Goal: Task Accomplishment & Management: Manage account settings

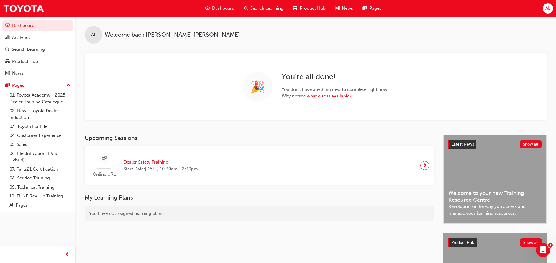
click at [271, 10] on span "Search Learning" at bounding box center [266, 8] width 33 height 7
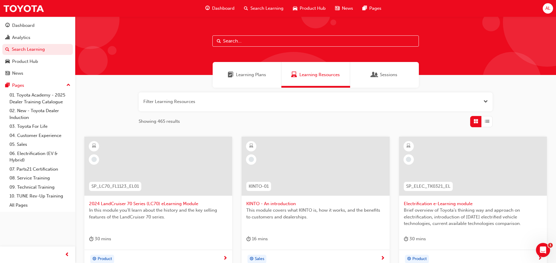
click at [270, 46] on input "text" at bounding box center [315, 40] width 206 height 11
type input "CM1"
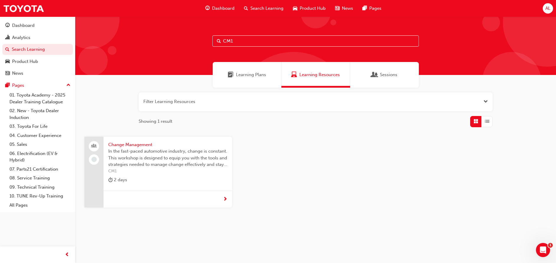
click at [165, 165] on span "In the fast-paced automotive industry, change is constant. This workshop is des…" at bounding box center [167, 158] width 119 height 20
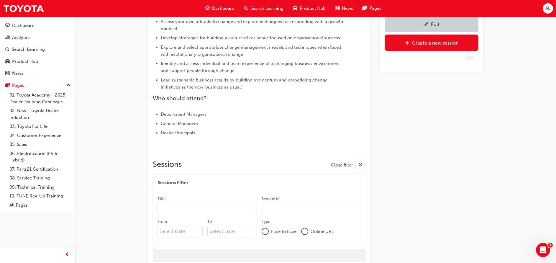
scroll to position [210, 0]
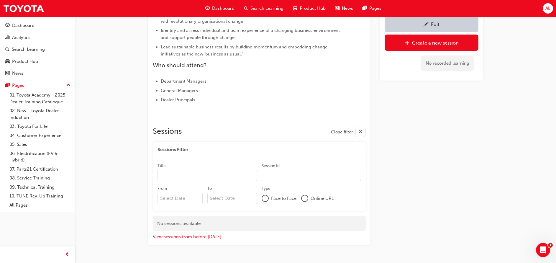
click at [431, 28] on link "Edit" at bounding box center [432, 24] width 94 height 16
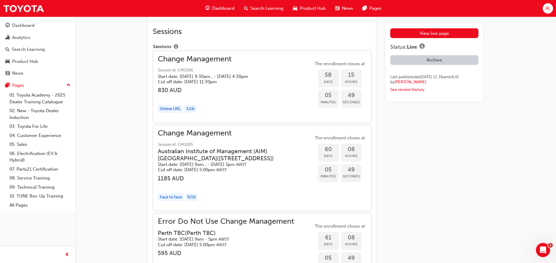
scroll to position [1013, 0]
click at [255, 93] on h3 "830 AUD" at bounding box center [208, 90] width 100 height 7
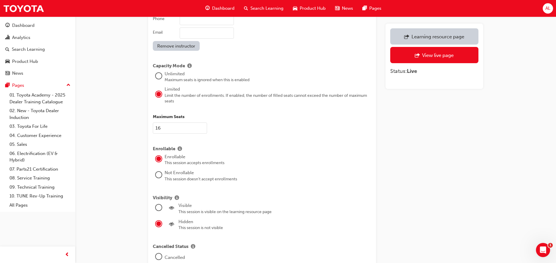
scroll to position [825, 0]
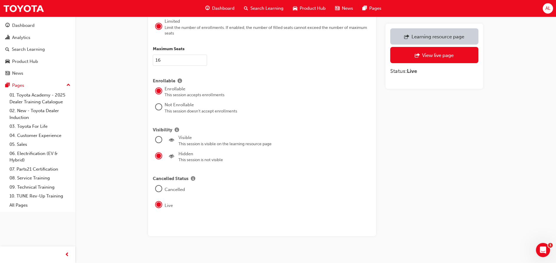
click at [157, 137] on div at bounding box center [159, 140] width 6 height 6
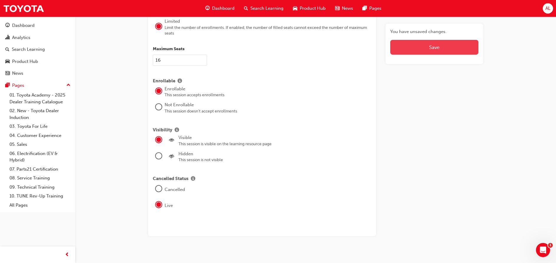
click at [456, 45] on button "Save" at bounding box center [434, 47] width 88 height 15
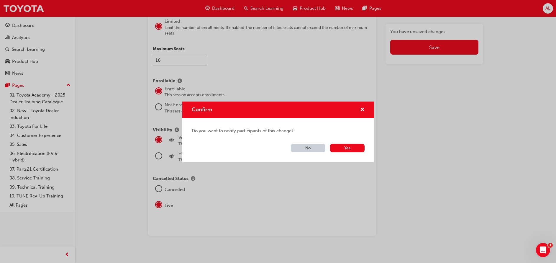
click at [306, 150] on button "No" at bounding box center [308, 148] width 35 height 9
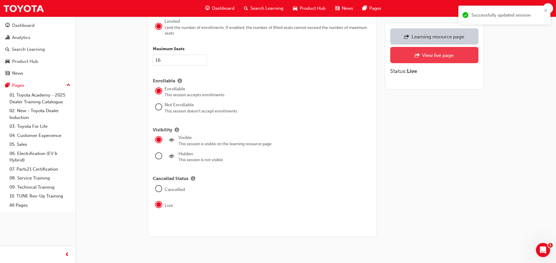
click at [432, 52] on div "View live page" at bounding box center [438, 55] width 32 height 6
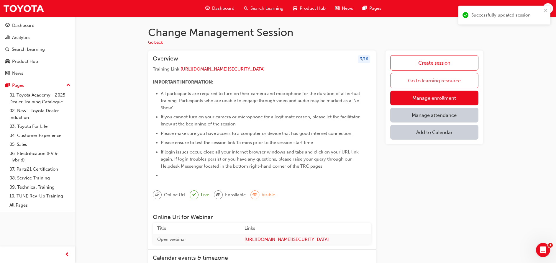
click at [432, 81] on link "Go to learning resource" at bounding box center [434, 80] width 88 height 15
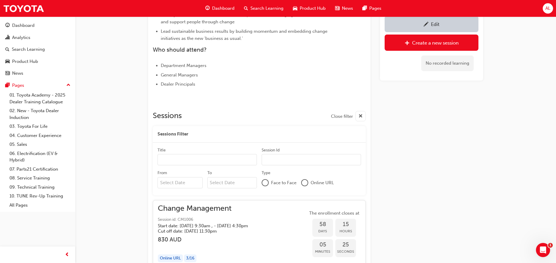
scroll to position [295, 0]
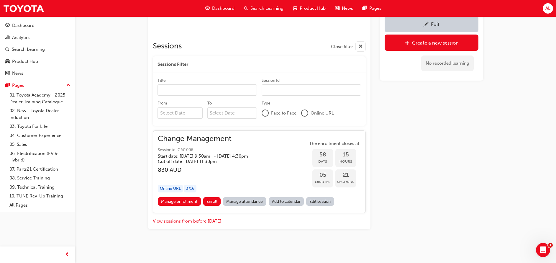
click at [411, 30] on link "Edit" at bounding box center [432, 24] width 94 height 16
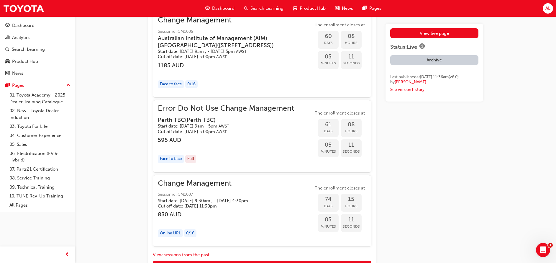
scroll to position [1192, 0]
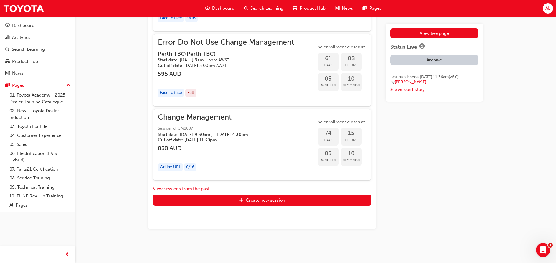
click at [257, 142] on div "Change Management Session id: CM1007 Start date: [DATE] 9:30am , - [DATE] 4:30p…" at bounding box center [208, 145] width 100 height 62
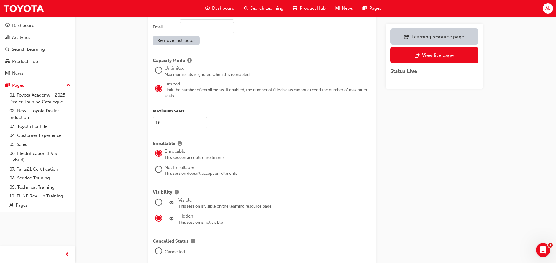
scroll to position [816, 0]
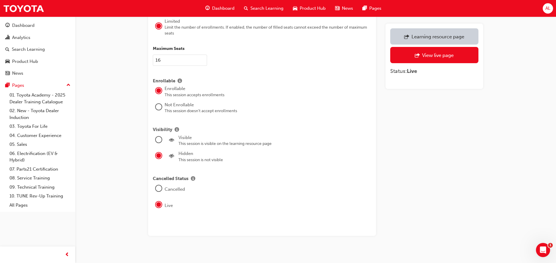
click at [160, 137] on div at bounding box center [159, 140] width 6 height 6
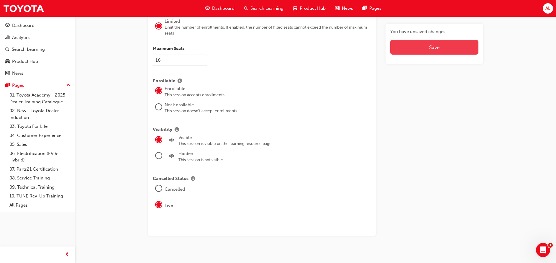
click at [440, 50] on button "Save" at bounding box center [434, 47] width 88 height 15
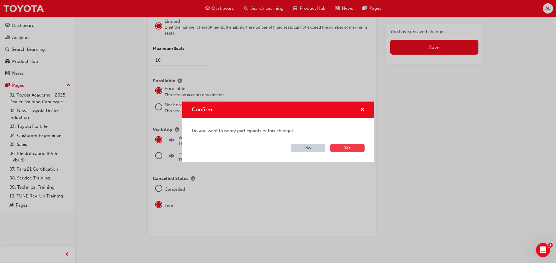
click at [354, 147] on button "Yes" at bounding box center [347, 148] width 35 height 9
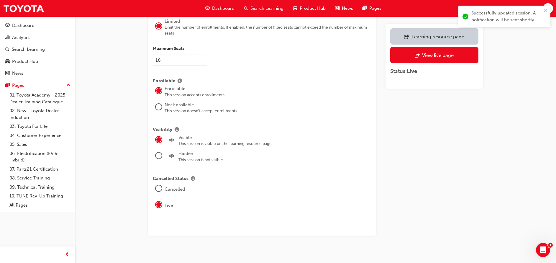
click at [449, 37] on div "Learning resource page" at bounding box center [437, 37] width 53 height 6
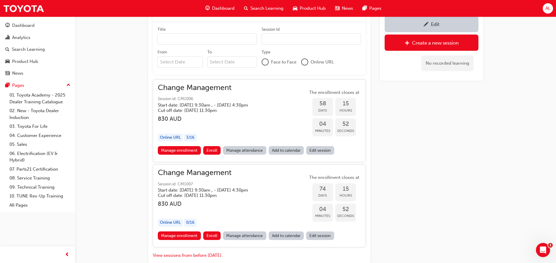
scroll to position [380, 0]
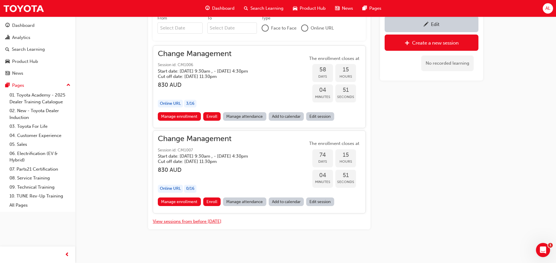
click at [199, 221] on button "View sessions from before [DATE]" at bounding box center [187, 221] width 69 height 7
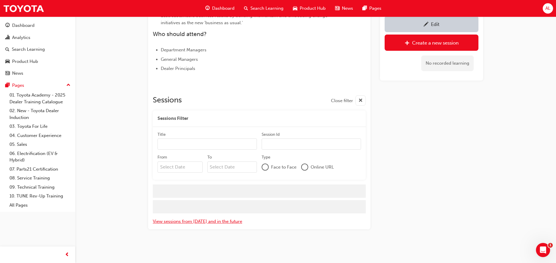
scroll to position [310, 0]
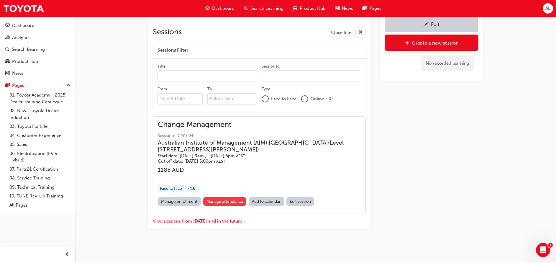
click at [217, 201] on link "Manage attendance" at bounding box center [224, 201] width 43 height 9
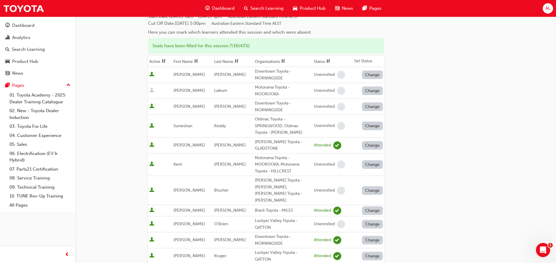
scroll to position [35, 0]
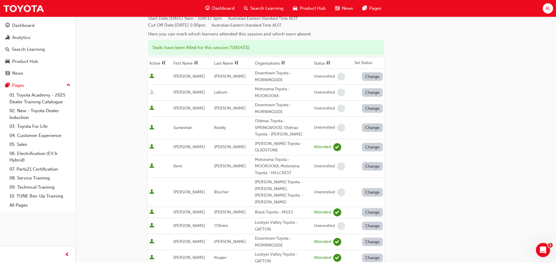
click at [426, 77] on div "Go to session detail page Manage attendance for Change Management Start Date : …" at bounding box center [315, 205] width 335 height 449
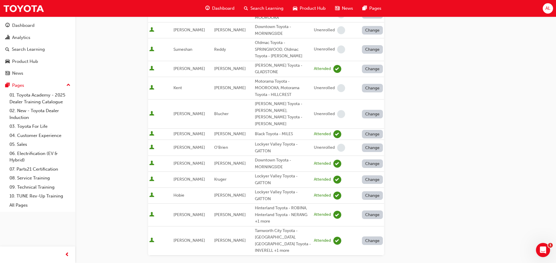
scroll to position [114, 0]
click at [428, 172] on div "Go to session detail page Manage attendance for Change Management Start Date : …" at bounding box center [315, 127] width 335 height 449
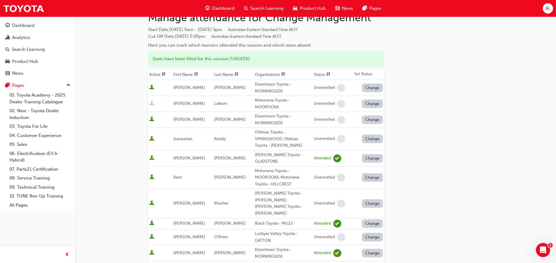
scroll to position [0, 0]
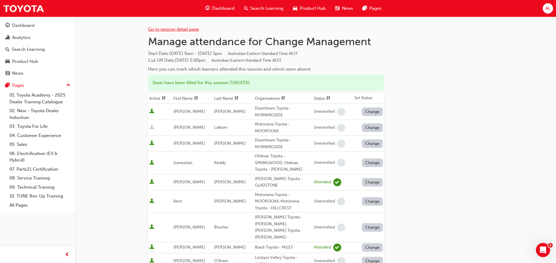
click at [178, 30] on link "Go to session detail page" at bounding box center [173, 29] width 51 height 5
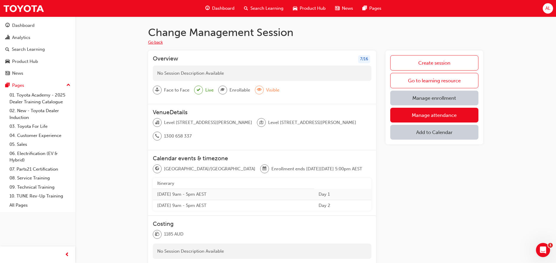
click at [157, 41] on button "Go back" at bounding box center [155, 42] width 15 height 7
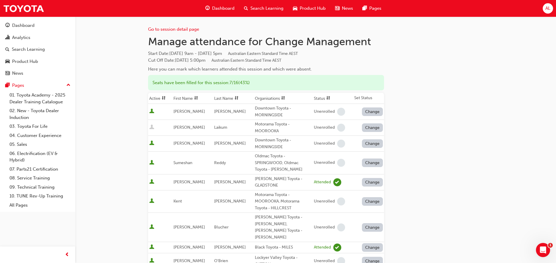
click at [190, 32] on div "Go to session detail page" at bounding box center [266, 25] width 236 height 16
click at [190, 27] on link "Go to session detail page" at bounding box center [173, 29] width 51 height 5
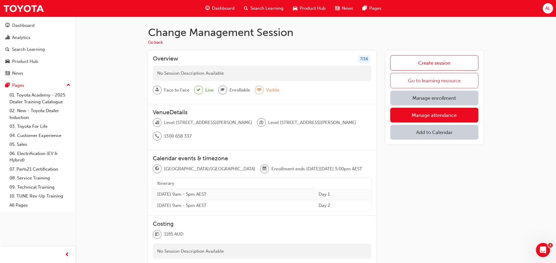
click at [419, 79] on link "Go to learning resource" at bounding box center [434, 80] width 88 height 15
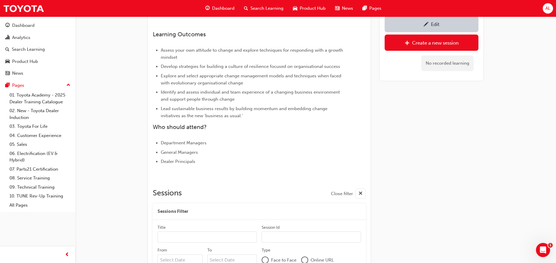
scroll to position [141, 0]
